Goal: Task Accomplishment & Management: Complete application form

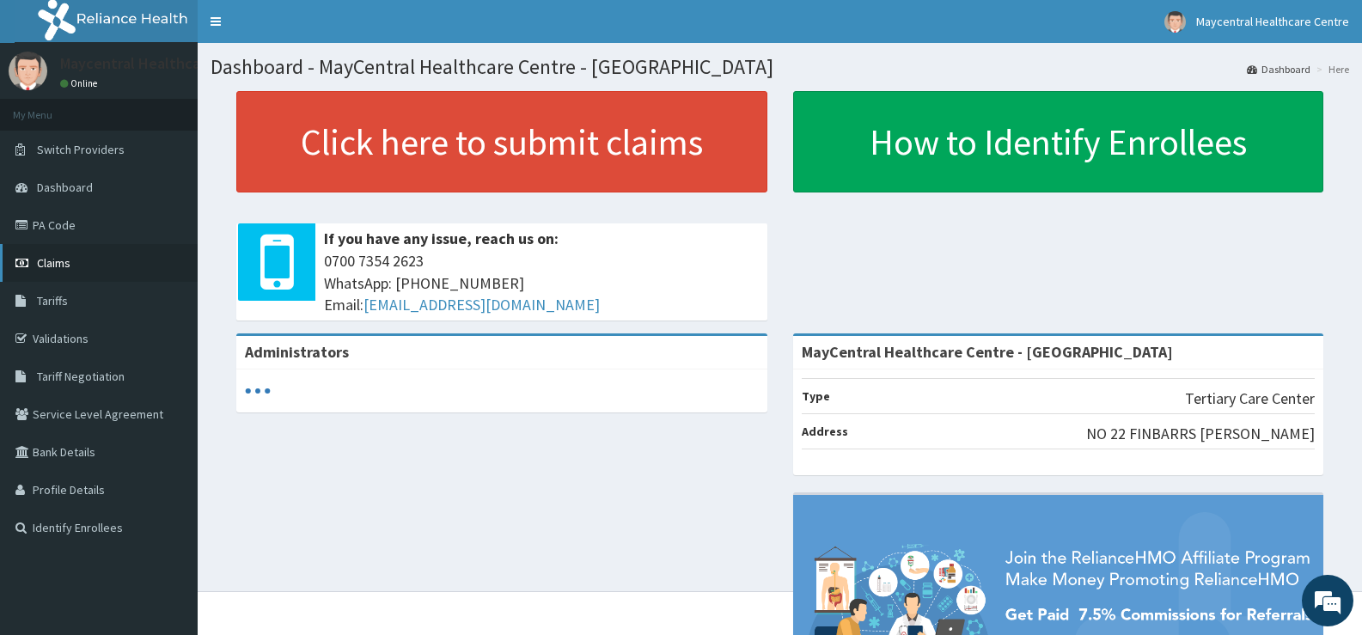
click at [61, 262] on span "Claims" at bounding box center [54, 262] width 34 height 15
click at [61, 263] on span "Claims" at bounding box center [54, 262] width 34 height 15
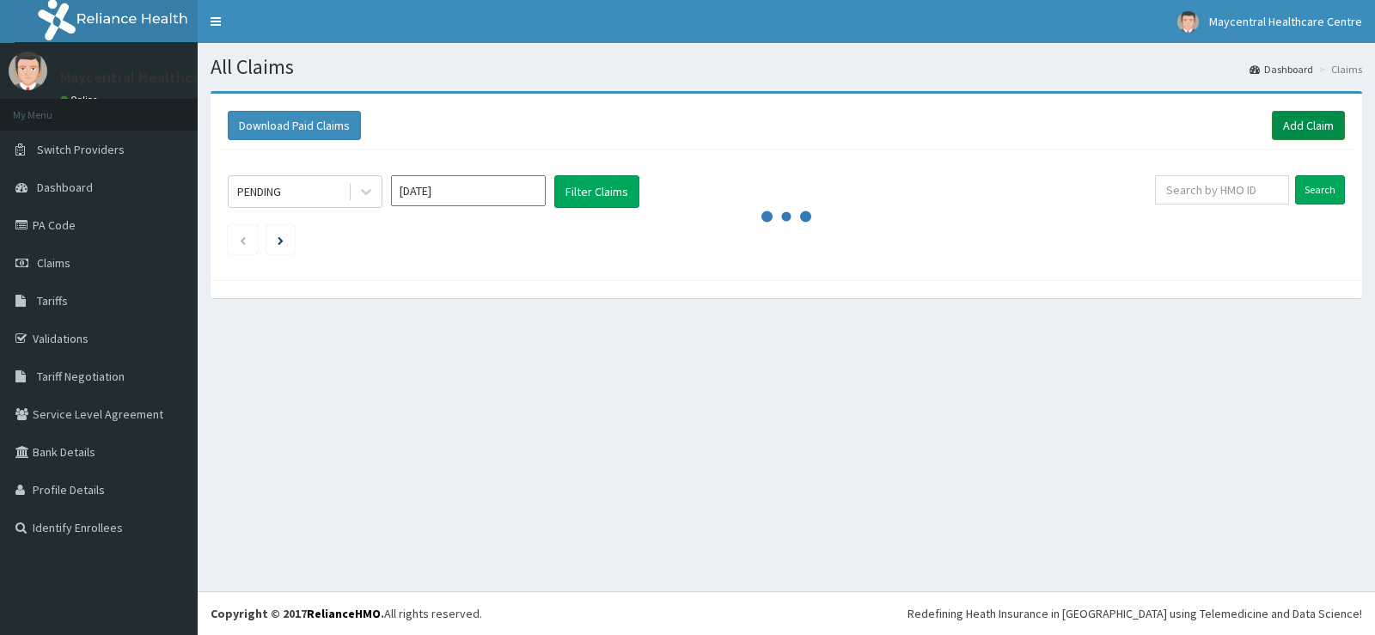
click at [1291, 126] on link "Add Claim" at bounding box center [1308, 125] width 73 height 29
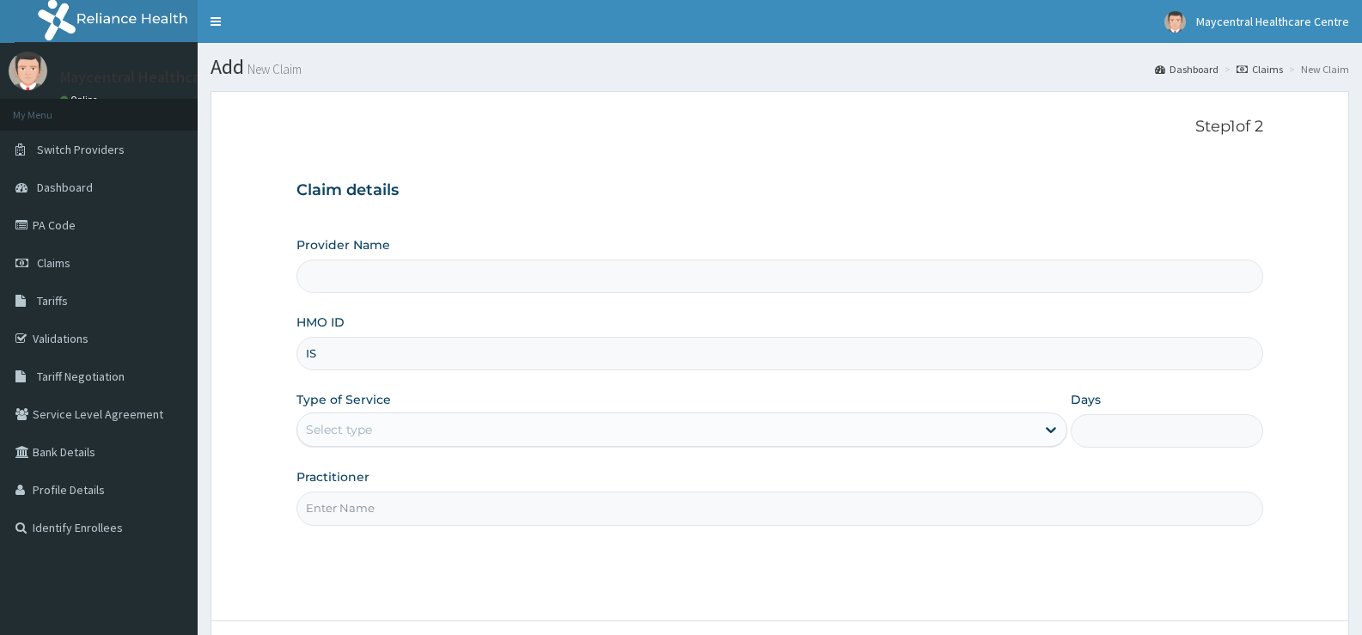
type input "ISW"
type input "MayCentral Healthcare Centre - [GEOGRAPHIC_DATA]"
click at [378, 427] on div "Select type" at bounding box center [665, 429] width 737 height 27
click at [452, 393] on div "Type of Service Use Up and Down to choose options, press Enter to select the cu…" at bounding box center [681, 419] width 770 height 57
click at [381, 383] on div "Provider Name MayCentral Healthcare Centre - Akoka HMO ID ISW/1007/E Type of Se…" at bounding box center [779, 380] width 967 height 289
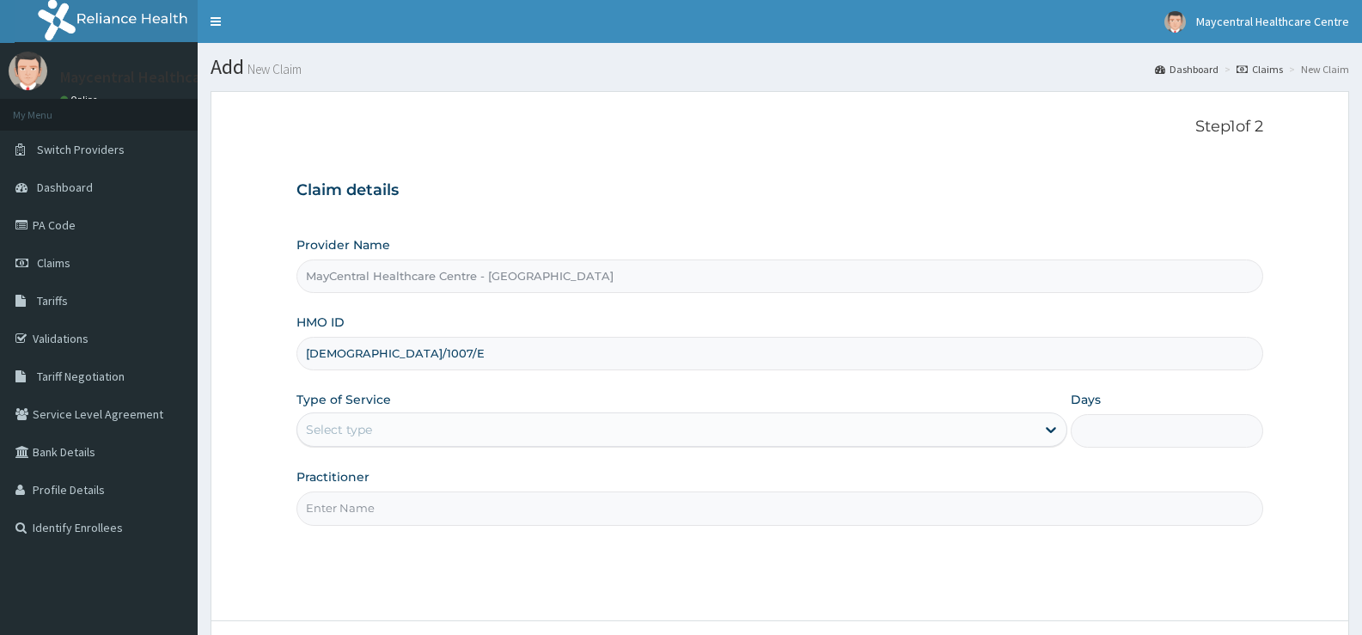
click at [417, 376] on div "Provider Name MayCentral Healthcare Centre - Akoka HMO ID ISW/1007/E Type of Se…" at bounding box center [779, 380] width 967 height 289
click at [403, 372] on div "Provider Name MayCentral Healthcare Centre - Akoka HMO ID ISW/1007/E Type of Se…" at bounding box center [779, 380] width 967 height 289
click at [382, 353] on input "ISW/1007/E" at bounding box center [779, 354] width 967 height 34
click at [393, 361] on input "ISW/1007/E" at bounding box center [779, 354] width 967 height 34
type input "I"
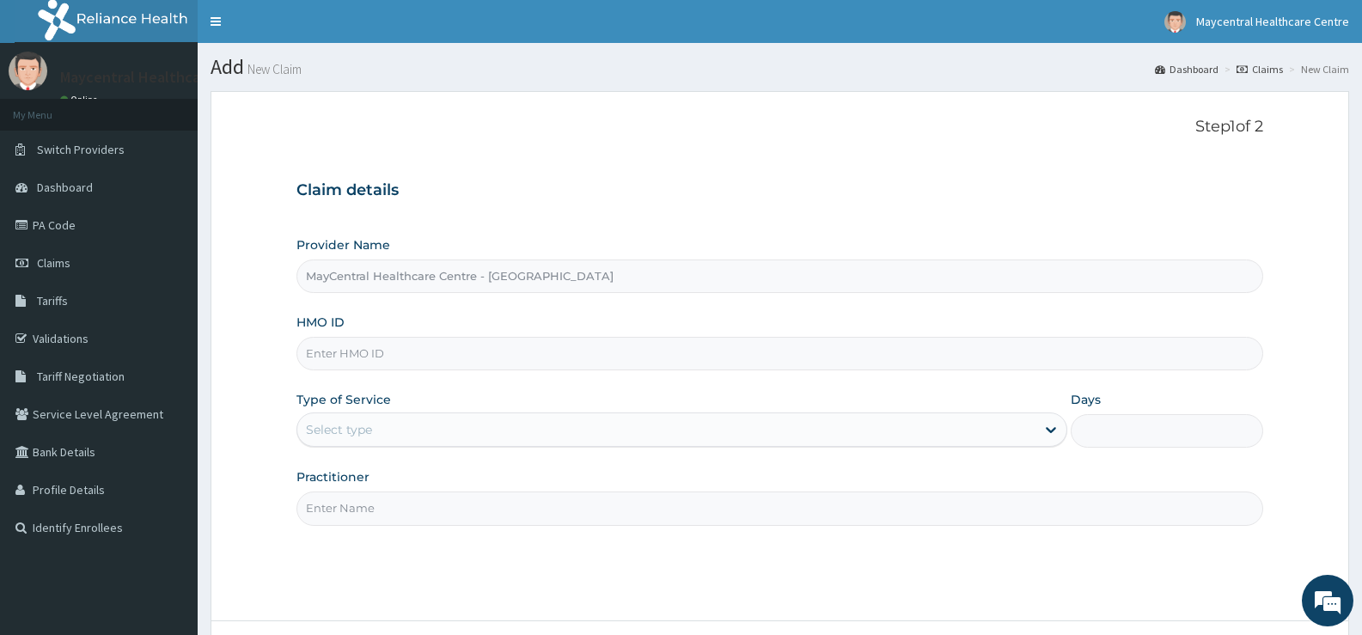
click at [392, 287] on input "MayCentral Healthcare Centre - [GEOGRAPHIC_DATA]" at bounding box center [779, 276] width 967 height 34
drag, startPoint x: 366, startPoint y: 254, endPoint x: 357, endPoint y: 298, distance: 44.8
click at [357, 290] on div "Provider Name MayCentral Healthcare Centre - Akoka" at bounding box center [779, 264] width 967 height 57
click at [355, 362] on input "HMO ID" at bounding box center [779, 354] width 967 height 34
click at [54, 272] on link "Claims" at bounding box center [99, 263] width 198 height 38
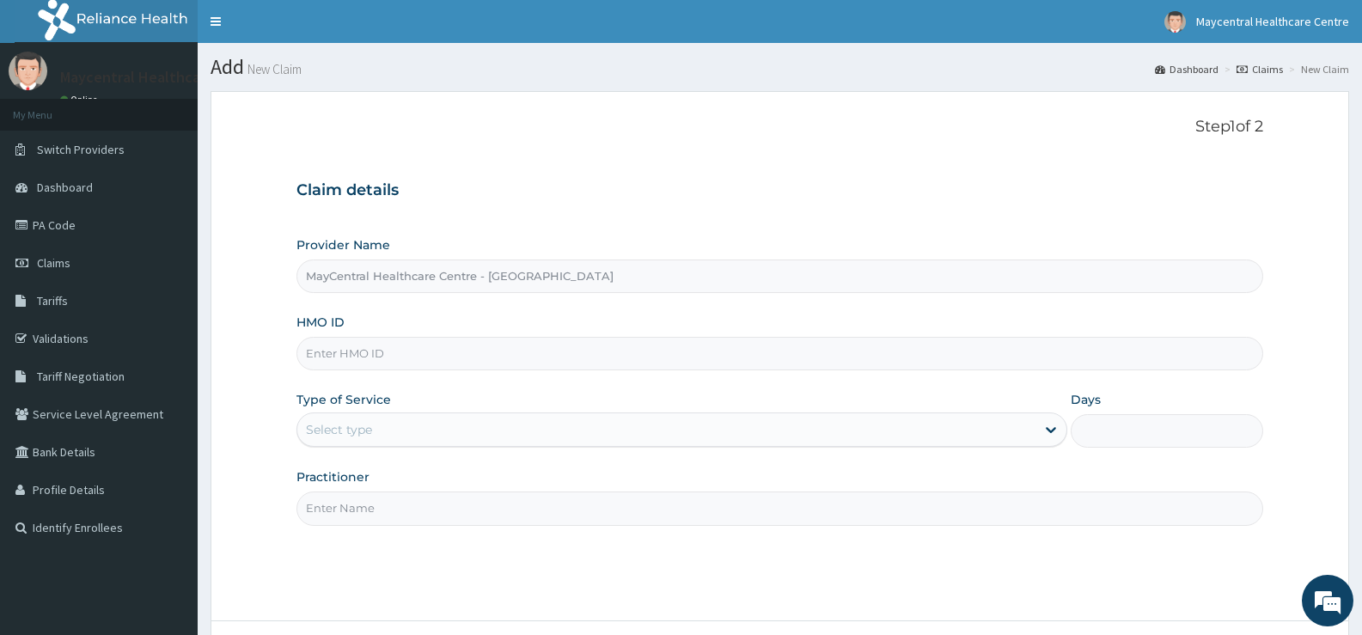
click at [347, 357] on input "HMO ID" at bounding box center [779, 354] width 967 height 34
click at [374, 356] on input "HMO ID" at bounding box center [779, 354] width 967 height 34
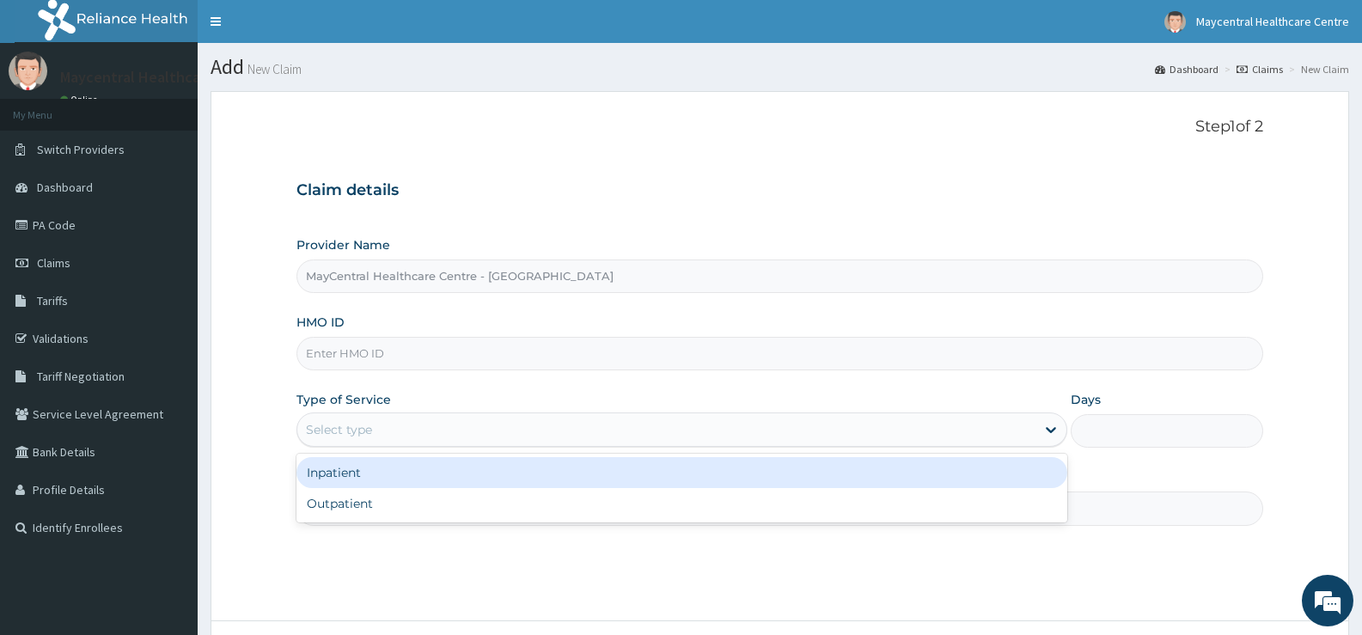
click at [393, 436] on div "Select type" at bounding box center [665, 429] width 737 height 27
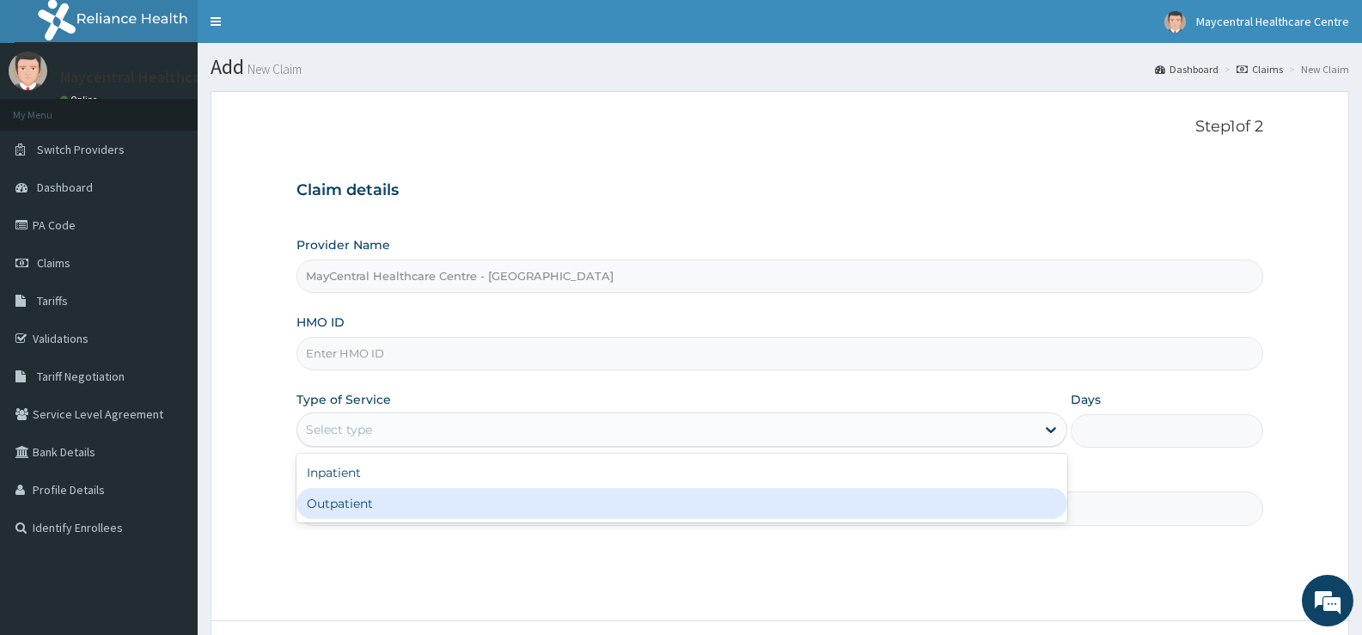
click at [387, 506] on div "Outpatient" at bounding box center [681, 503] width 770 height 31
type input "1"
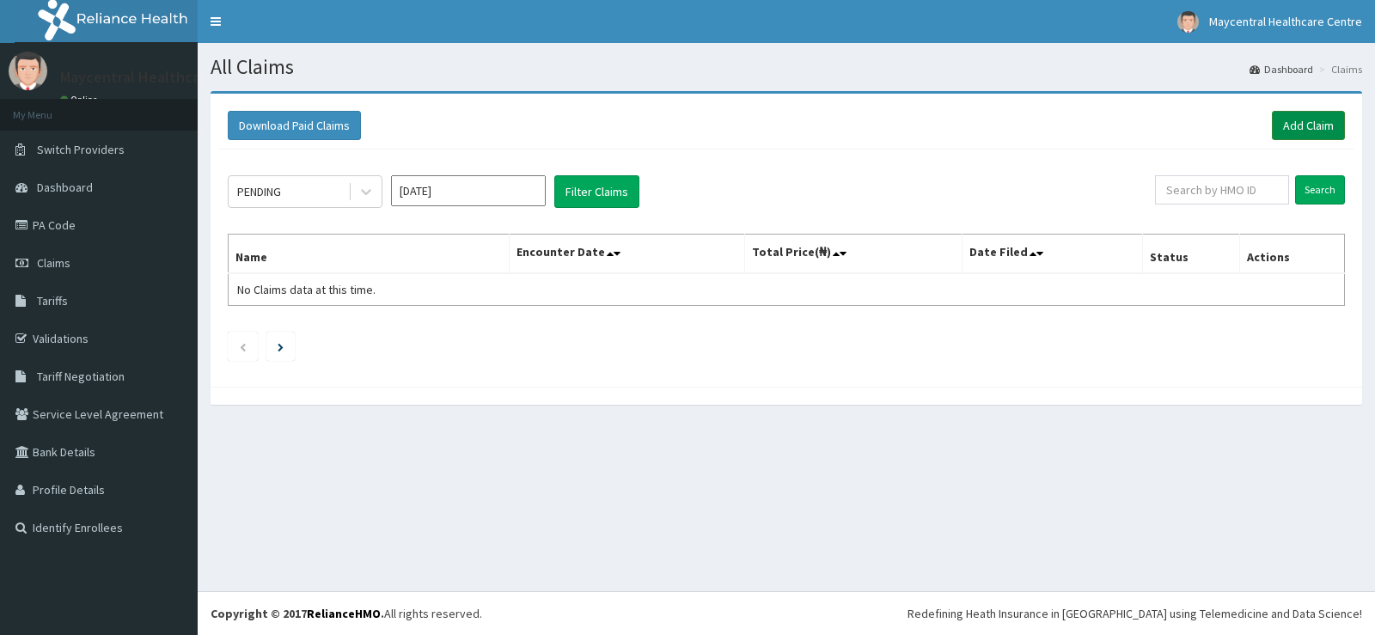
click at [1302, 115] on link "Add Claim" at bounding box center [1308, 125] width 73 height 29
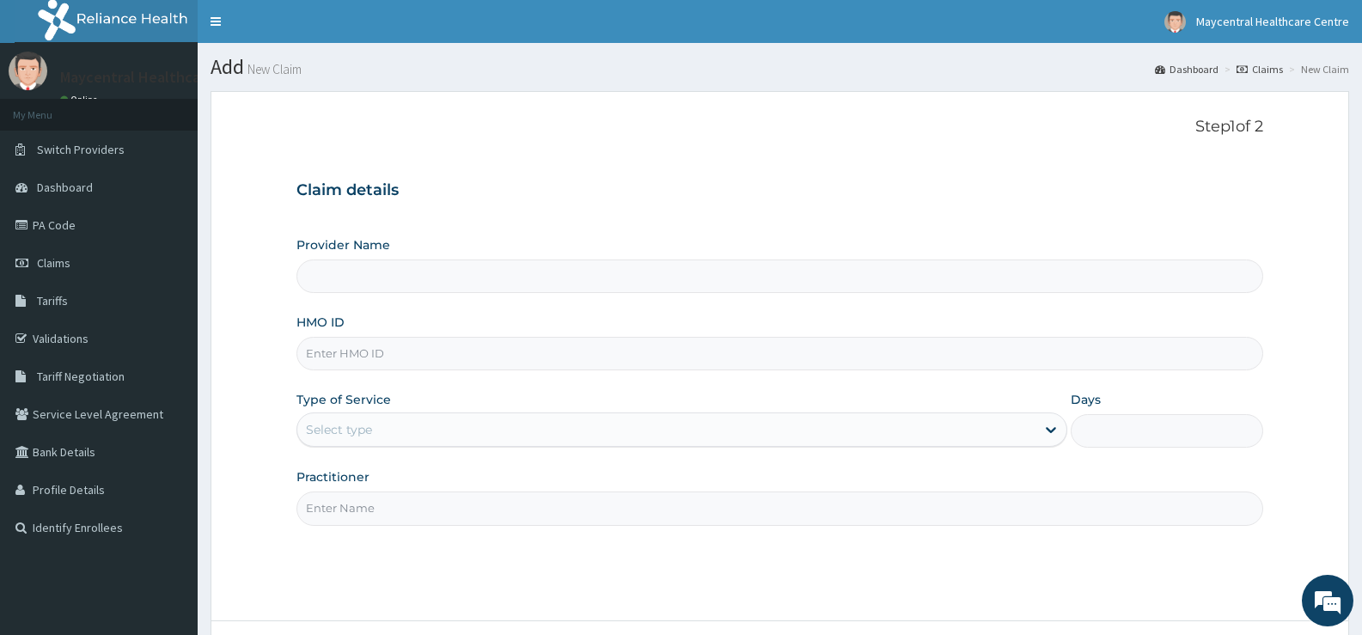
type input "MayCentral Healthcare Centre - Akoka"
drag, startPoint x: 397, startPoint y: 296, endPoint x: 390, endPoint y: 321, distance: 26.7
click at [396, 296] on div "Provider Name MayCentral Healthcare Centre - Akoka HMO ID Type of Service Selec…" at bounding box center [779, 380] width 967 height 289
click at [388, 291] on input "MayCentral Healthcare Centre - Akoka" at bounding box center [779, 276] width 967 height 34
click at [386, 342] on input "HMO ID" at bounding box center [779, 354] width 967 height 34
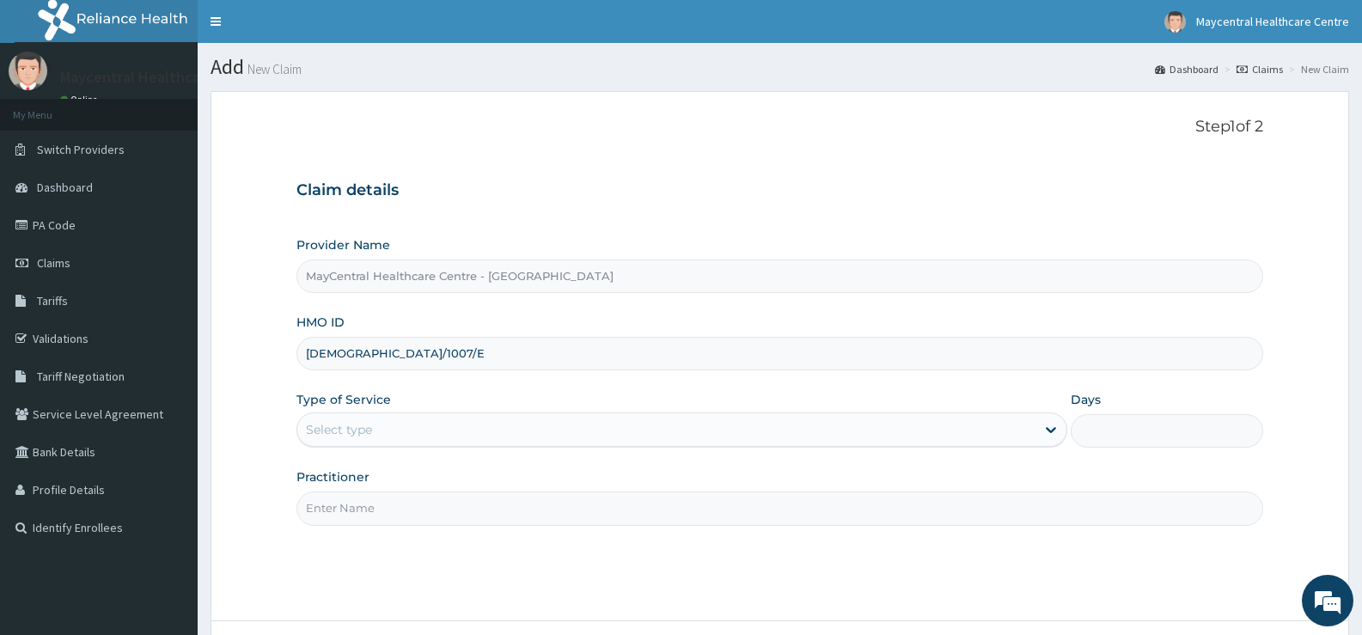
click at [380, 355] on input "ISW/1007/E" at bounding box center [779, 354] width 967 height 34
type input "I"
click at [356, 275] on input "MayCentral Healthcare Centre - [GEOGRAPHIC_DATA]" at bounding box center [779, 276] width 967 height 34
click at [370, 436] on div "Select type" at bounding box center [339, 429] width 66 height 17
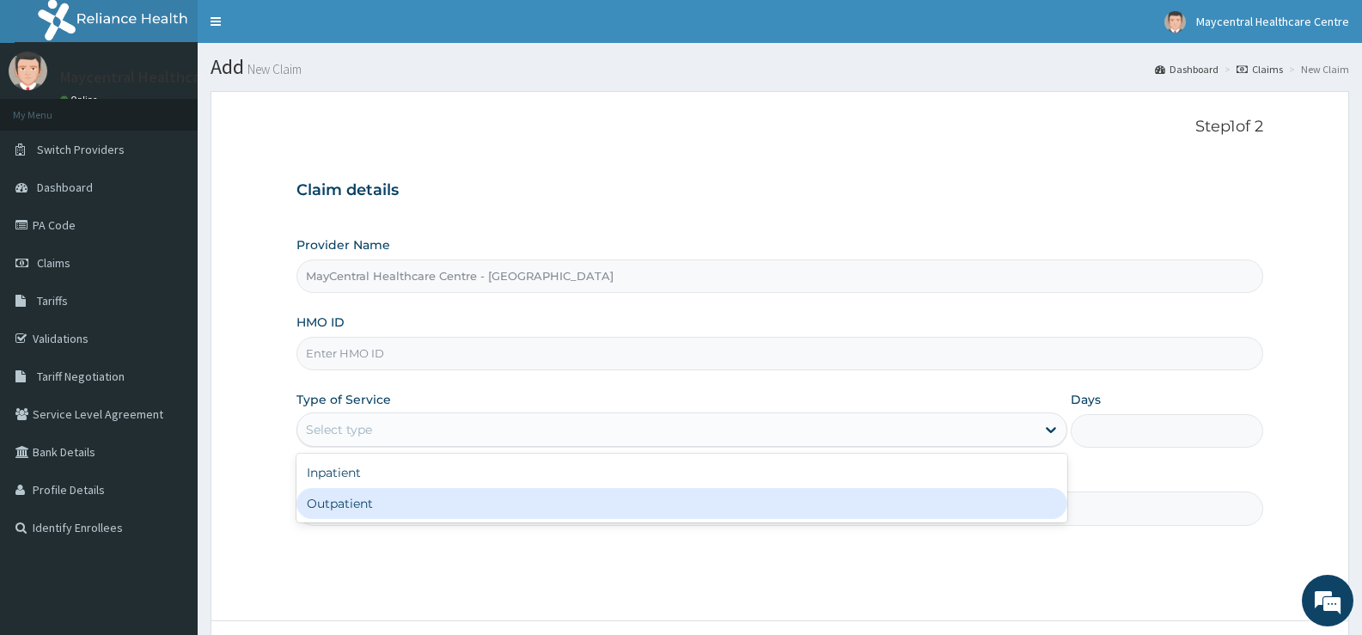
click at [362, 500] on div "Outpatient" at bounding box center [681, 503] width 770 height 31
type input "1"
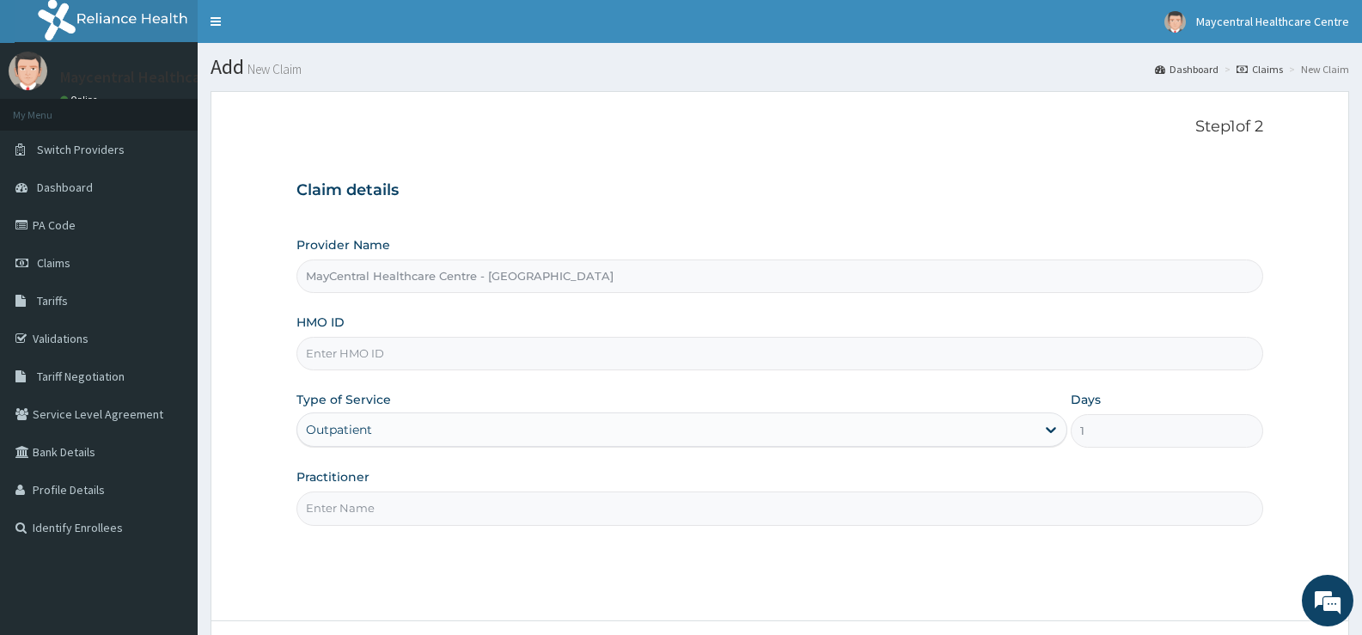
click at [328, 271] on input "MayCentral Healthcare Centre - [GEOGRAPHIC_DATA]" at bounding box center [779, 276] width 967 height 34
click at [334, 351] on input "HMO ID" at bounding box center [779, 354] width 967 height 34
click at [53, 260] on span "Claims" at bounding box center [54, 262] width 34 height 15
click at [72, 225] on link "PA Code" at bounding box center [99, 225] width 198 height 38
click at [71, 222] on link "PA Code" at bounding box center [99, 225] width 198 height 38
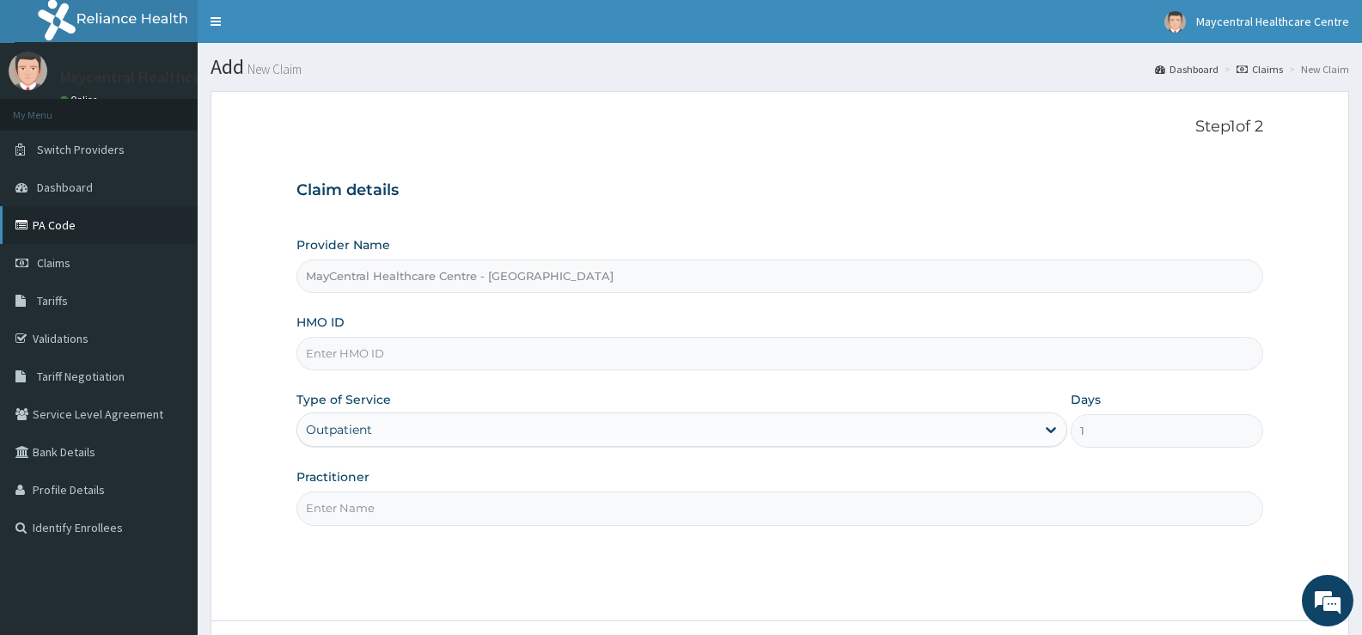
click at [62, 228] on link "PA Code" at bounding box center [99, 225] width 198 height 38
type input "ISW/10007/E"
click at [357, 408] on label "Type of Service" at bounding box center [343, 399] width 95 height 17
click at [364, 444] on div "Select type" at bounding box center [681, 429] width 770 height 34
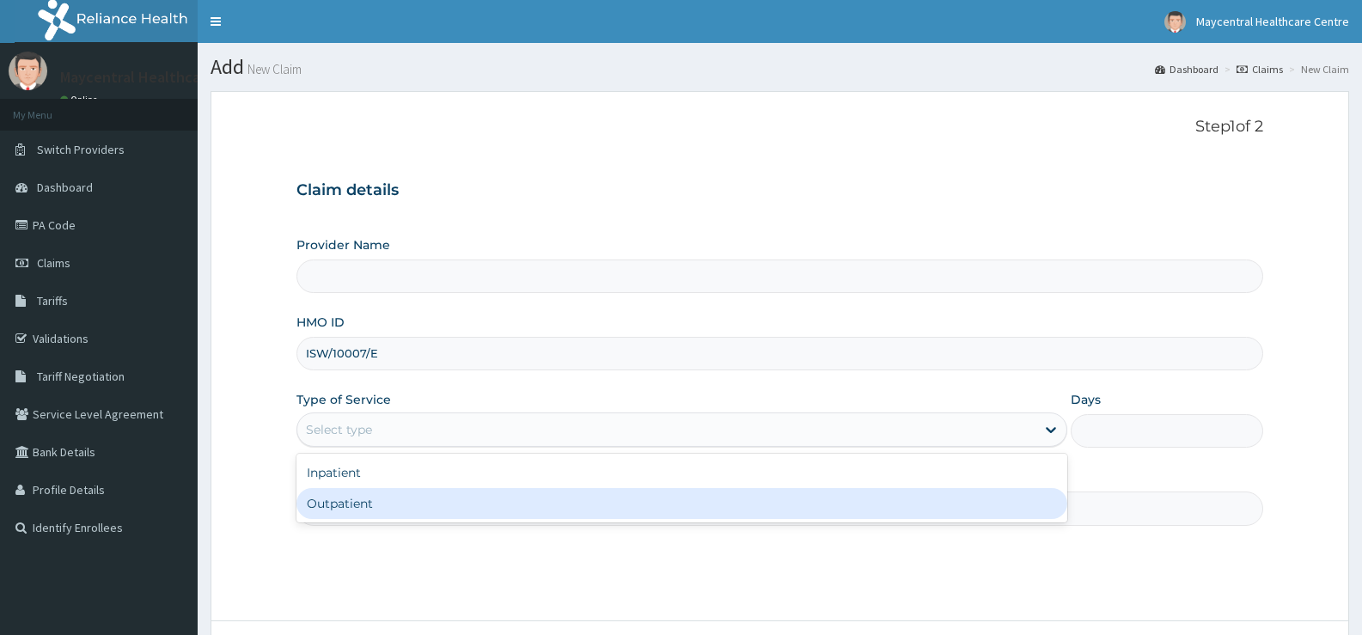
click at [363, 507] on div "Outpatient" at bounding box center [681, 503] width 770 height 31
type input "1"
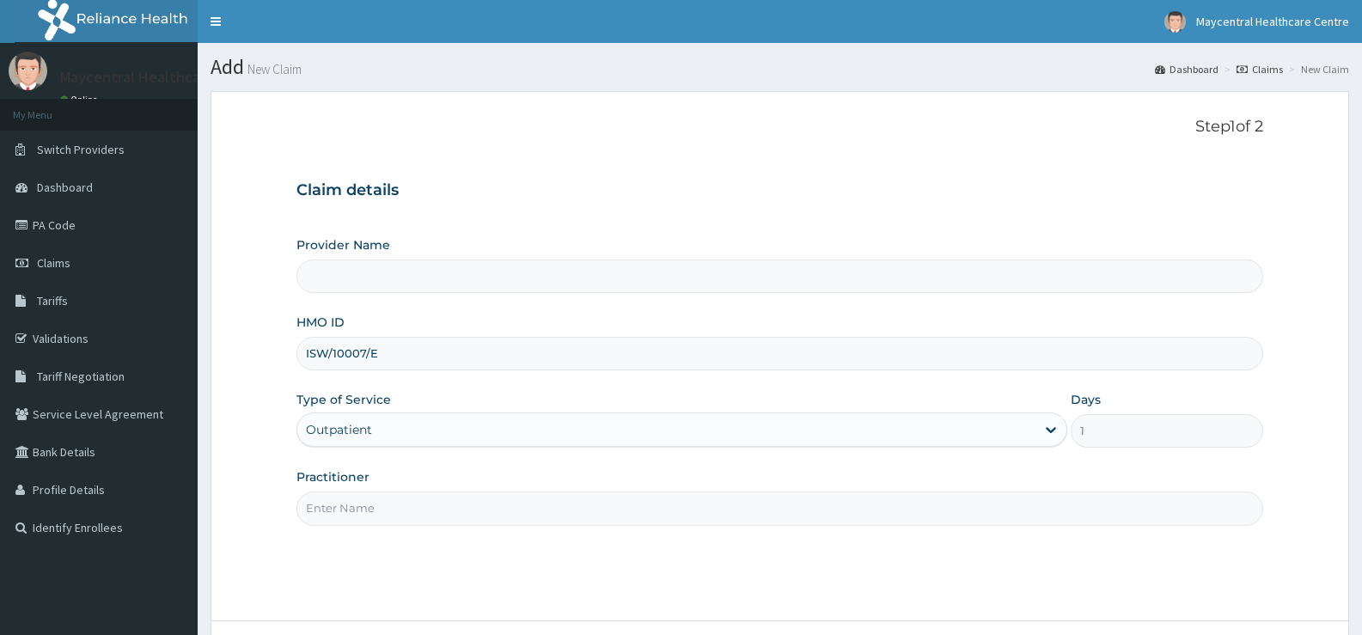
click at [349, 280] on input "Provider Name" at bounding box center [779, 276] width 967 height 34
click at [372, 284] on input "Provider Name" at bounding box center [779, 276] width 967 height 34
type input "MayCentral Healthcare Centre - [GEOGRAPHIC_DATA]"
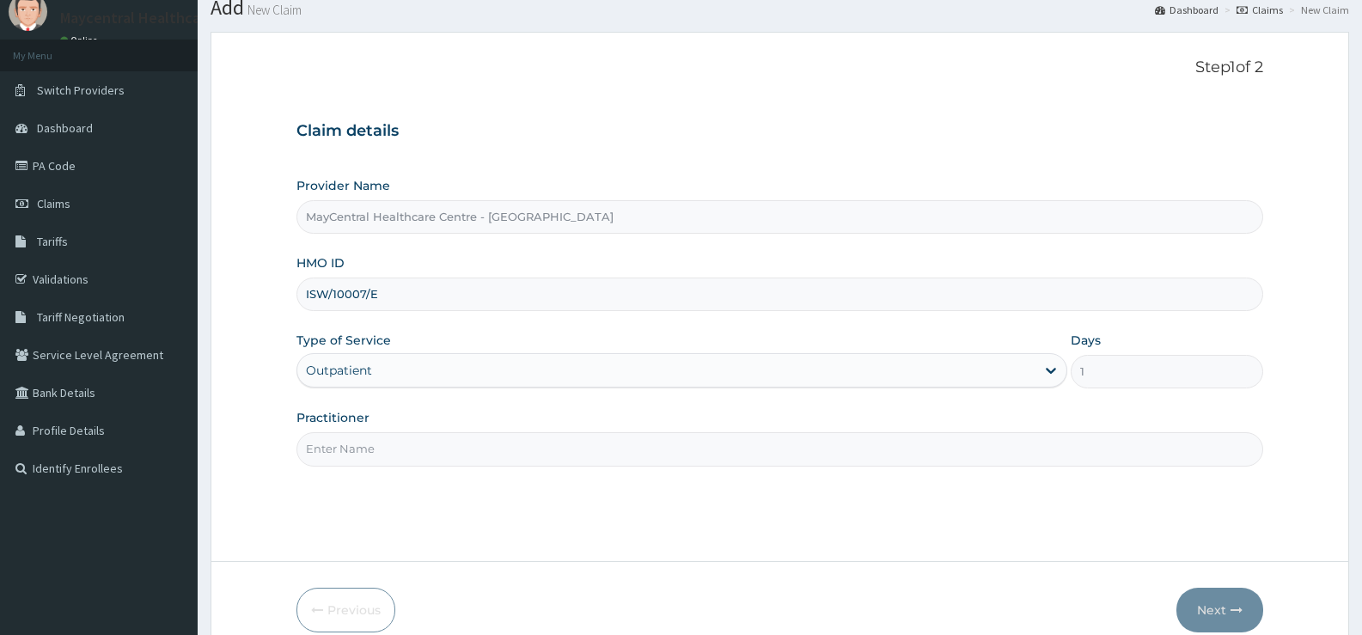
scroll to position [86, 0]
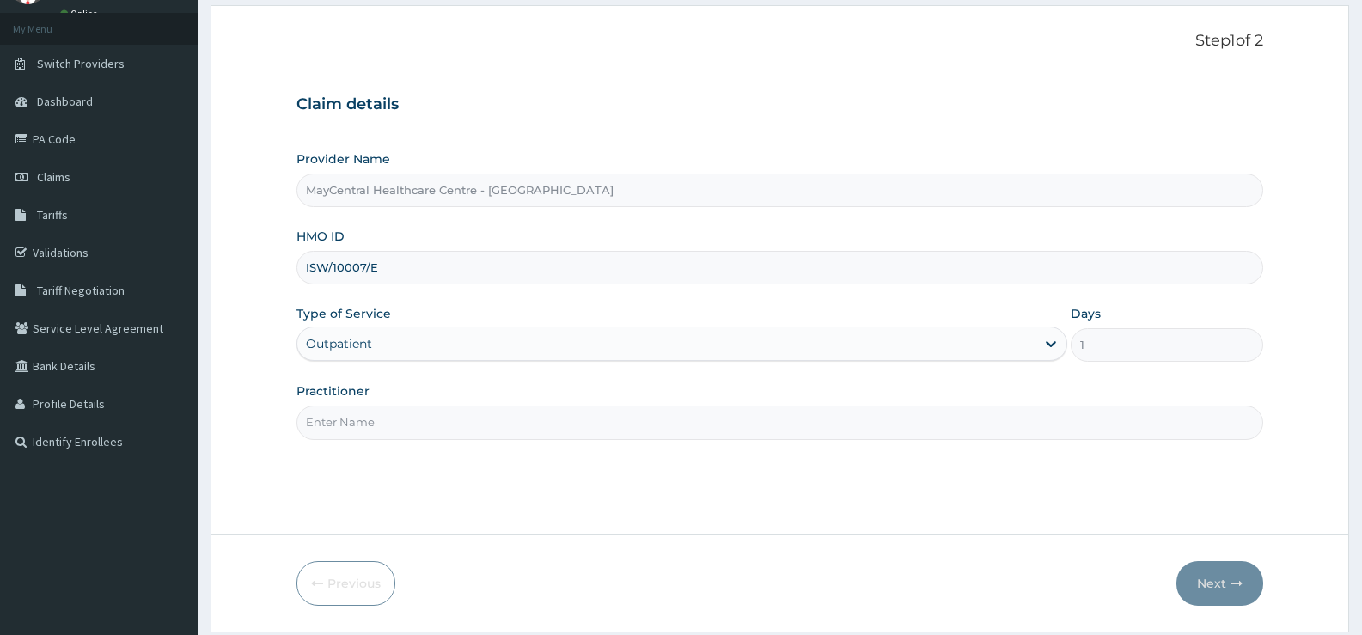
click at [395, 424] on input "Practitioner" at bounding box center [779, 423] width 967 height 34
click at [392, 430] on input "Practitioner" at bounding box center [779, 423] width 967 height 34
type input "N"
type input "MATRON OYARINDE"
click at [1229, 576] on button "Next" at bounding box center [1219, 583] width 87 height 45
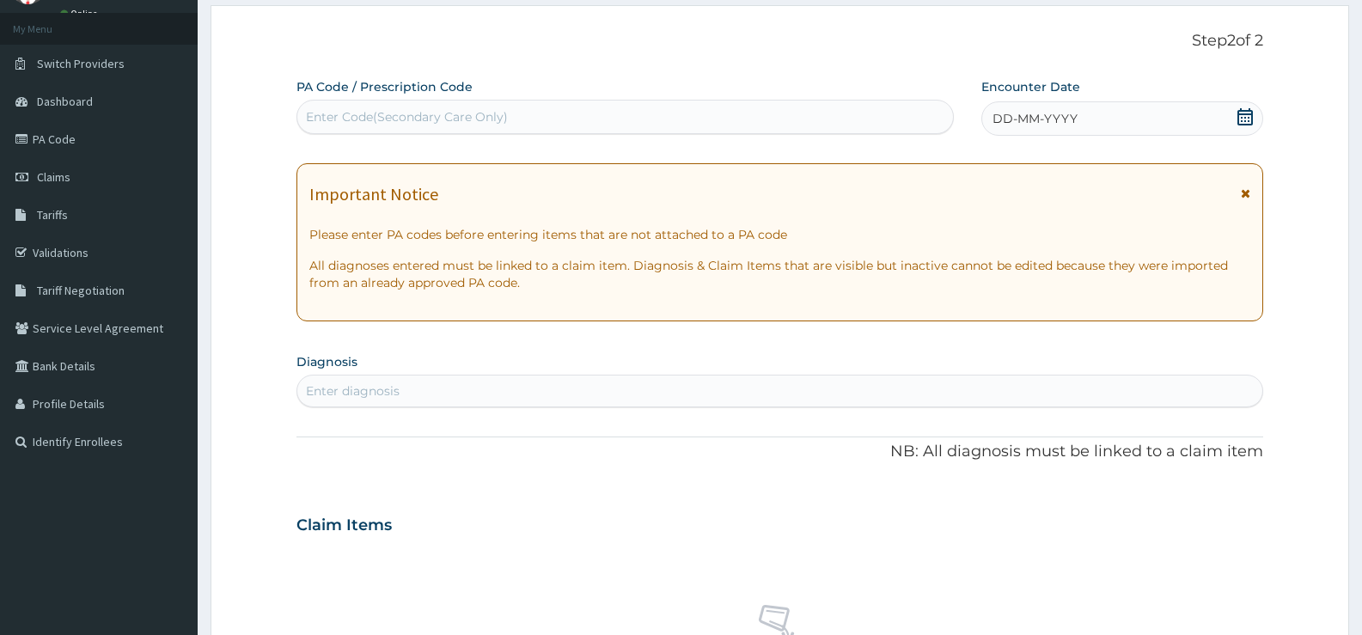
click at [432, 114] on div "Enter Code(Secondary Care Only)" at bounding box center [407, 116] width 202 height 17
click at [527, 112] on div "Enter Code(Secondary Care Only)" at bounding box center [625, 116] width 656 height 27
paste input "PA/8ADBB8"
type input "PA/8ADBB8"
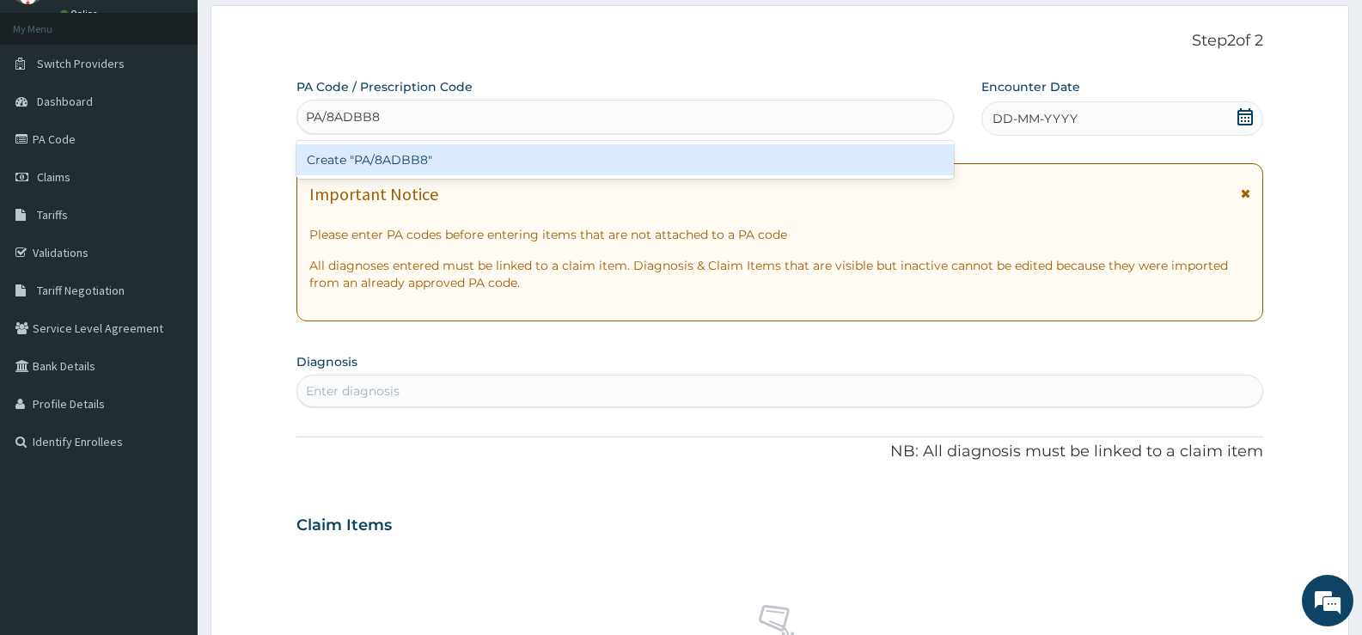
click at [485, 151] on div "Create "PA/8ADBB8"" at bounding box center [624, 159] width 657 height 31
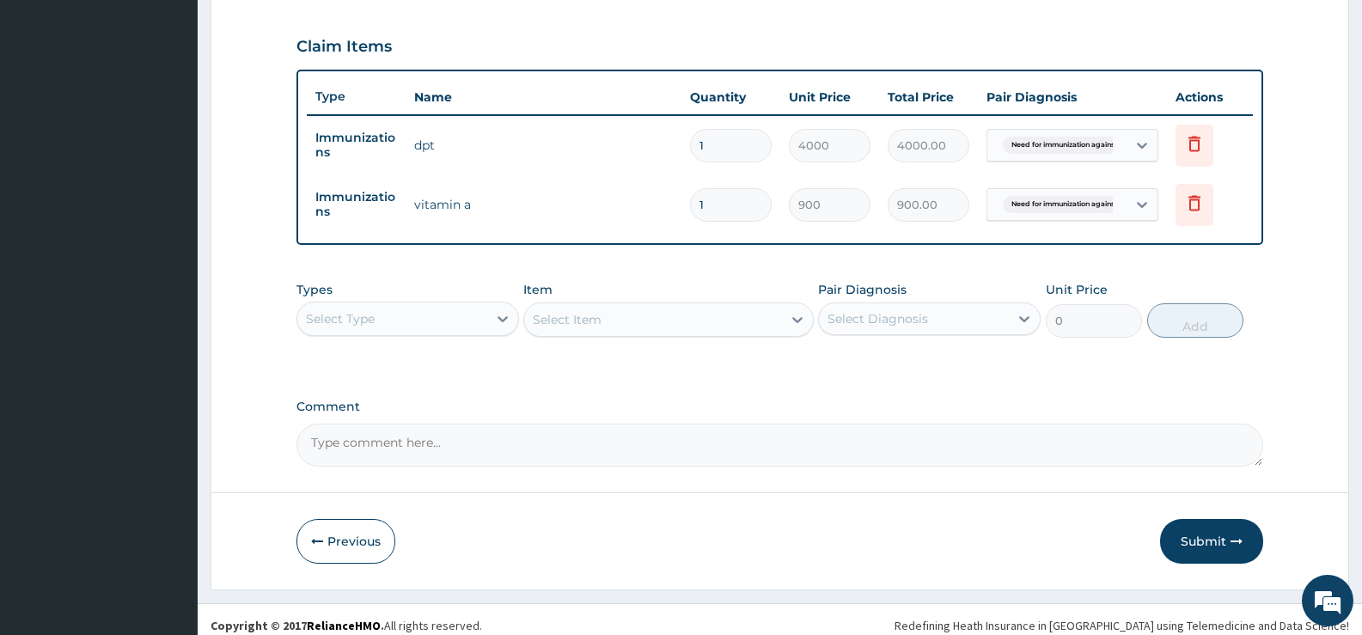
scroll to position [582, 0]
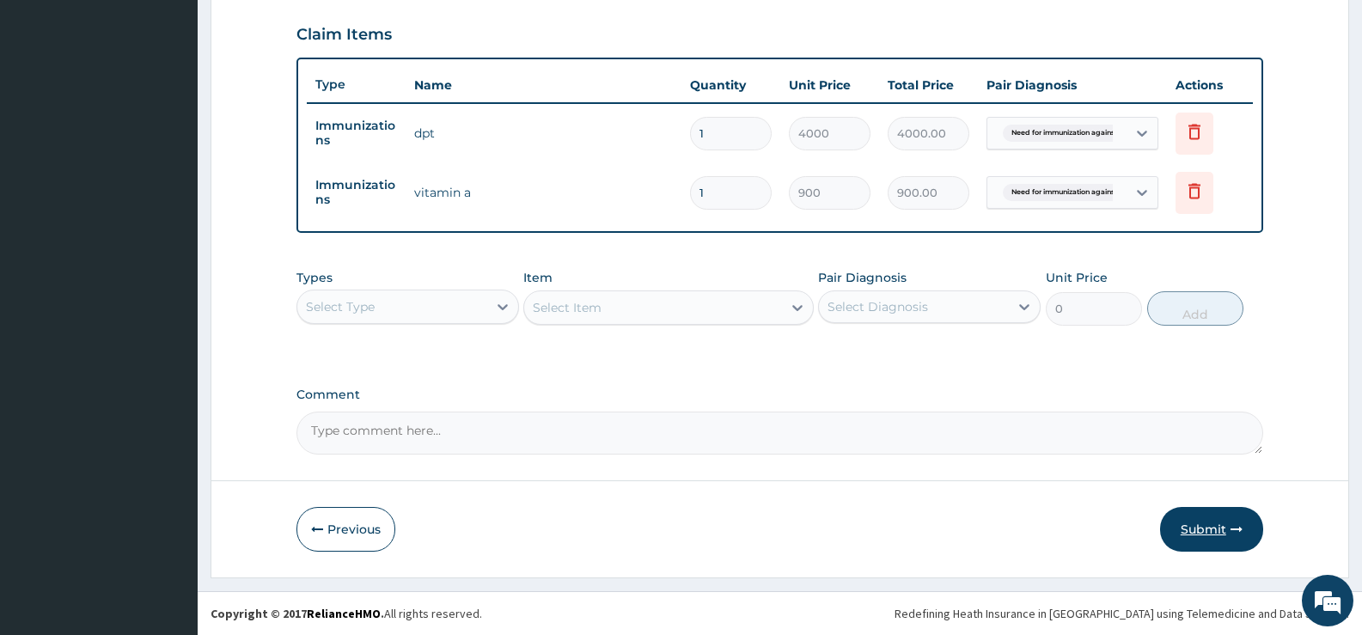
click at [1230, 522] on button "Submit" at bounding box center [1211, 529] width 103 height 45
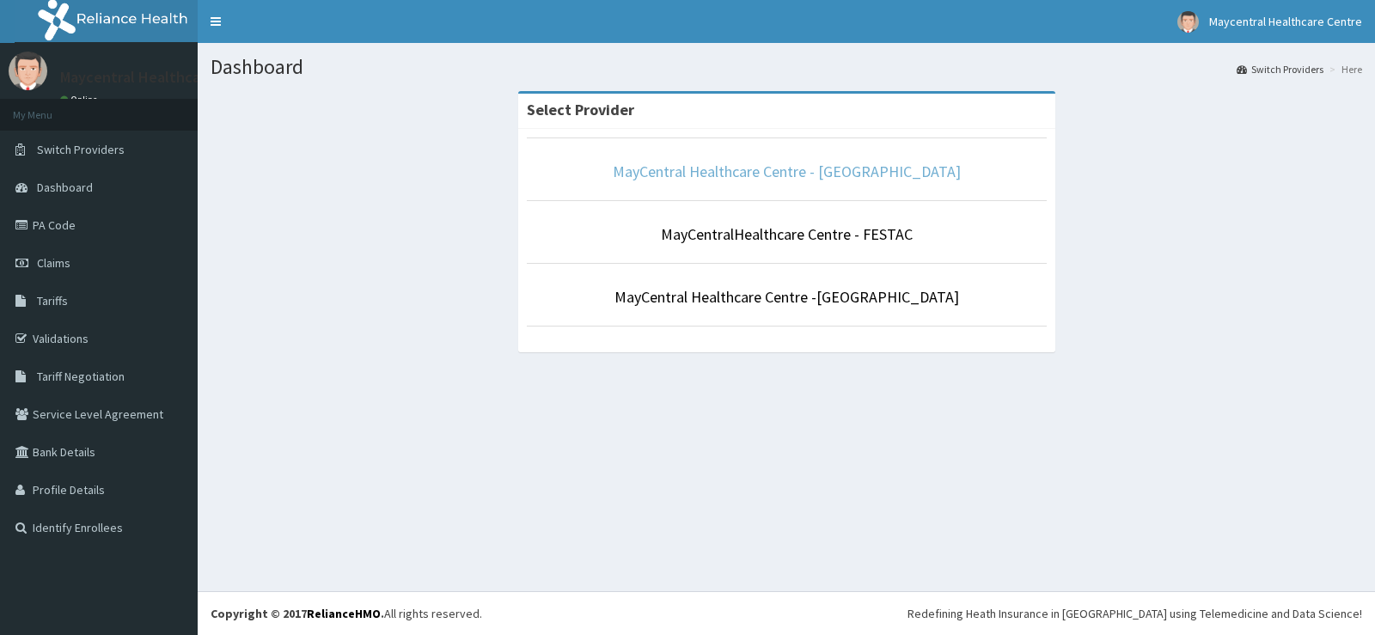
click at [807, 168] on link "MayCentral Healthcare Centre - Akoka" at bounding box center [787, 172] width 348 height 20
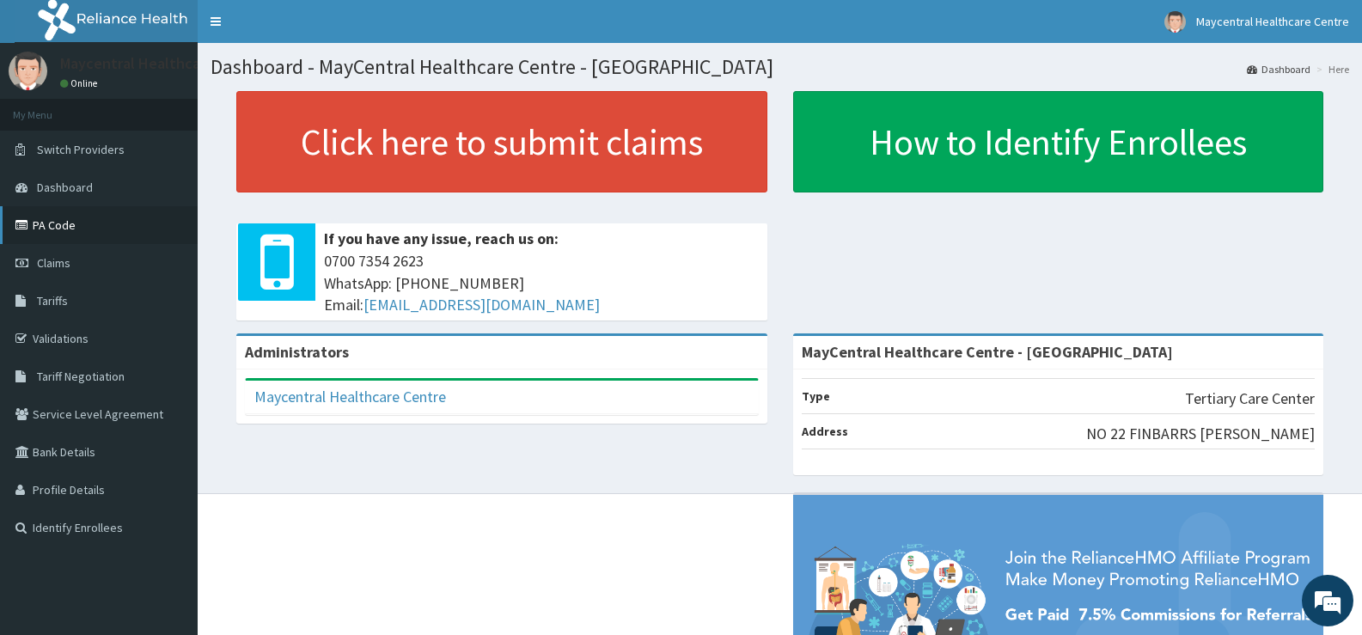
click at [82, 225] on link "PA Code" at bounding box center [99, 225] width 198 height 38
